Goal: Register for event/course

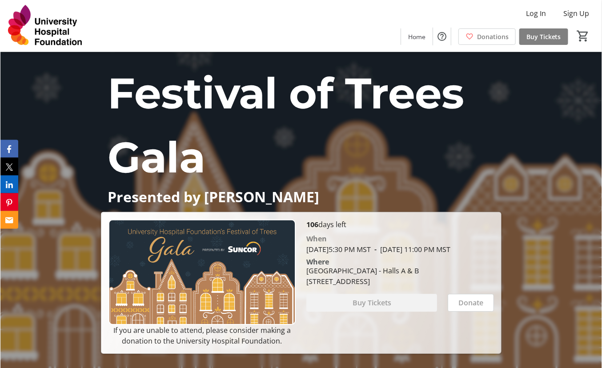
scroll to position [489, 0]
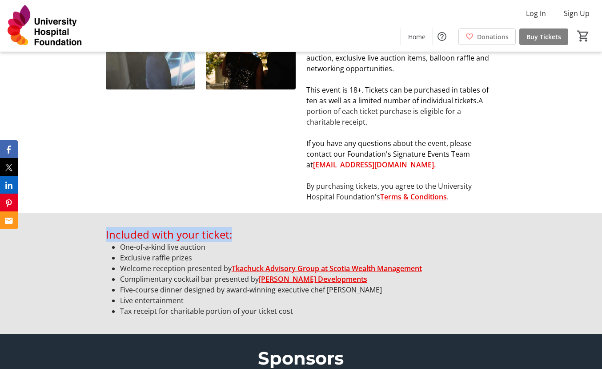
drag, startPoint x: 236, startPoint y: 234, endPoint x: 85, endPoint y: 240, distance: 150.8
click at [85, 240] on div "Included with your ticket: One-of-a-kind live auction Exclusive raffle prizes W…" at bounding box center [301, 273] width 602 height 121
copy span "Included with your ticket:"
click at [310, 242] on li "One-of-a-kind live auction" at bounding box center [308, 246] width 377 height 11
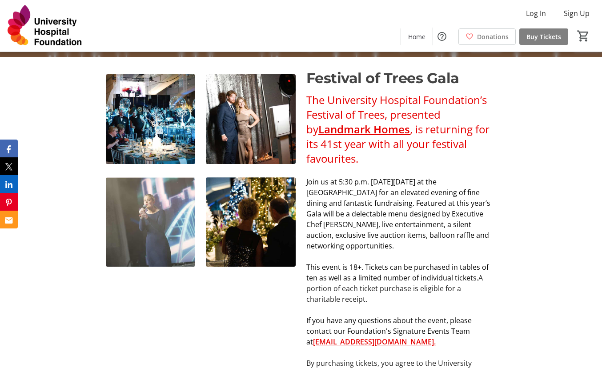
scroll to position [533, 0]
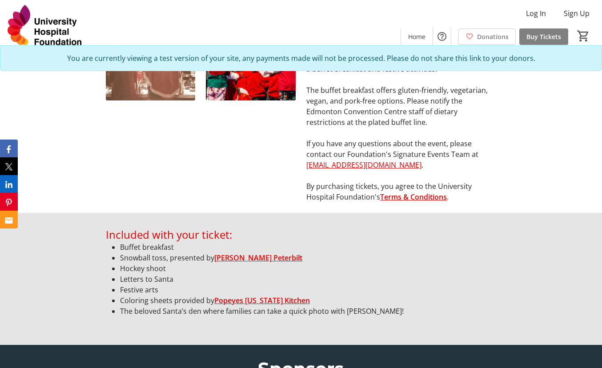
scroll to position [489, 0]
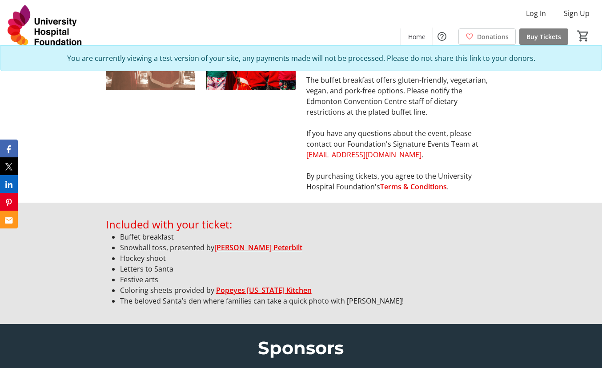
scroll to position [489, 0]
